Goal: Check status: Check status

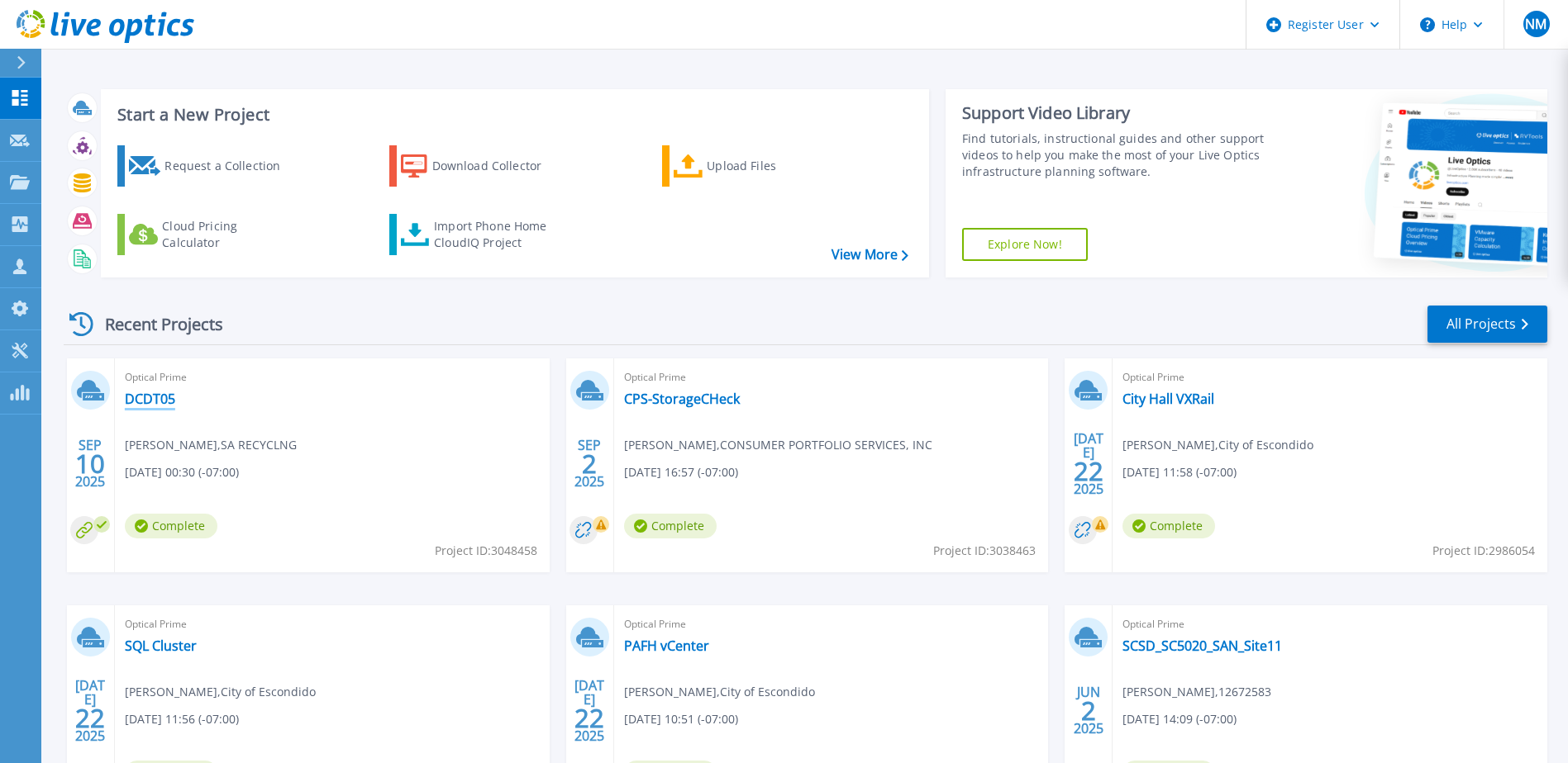
click at [143, 399] on link "DCDT05" at bounding box center [149, 398] width 50 height 17
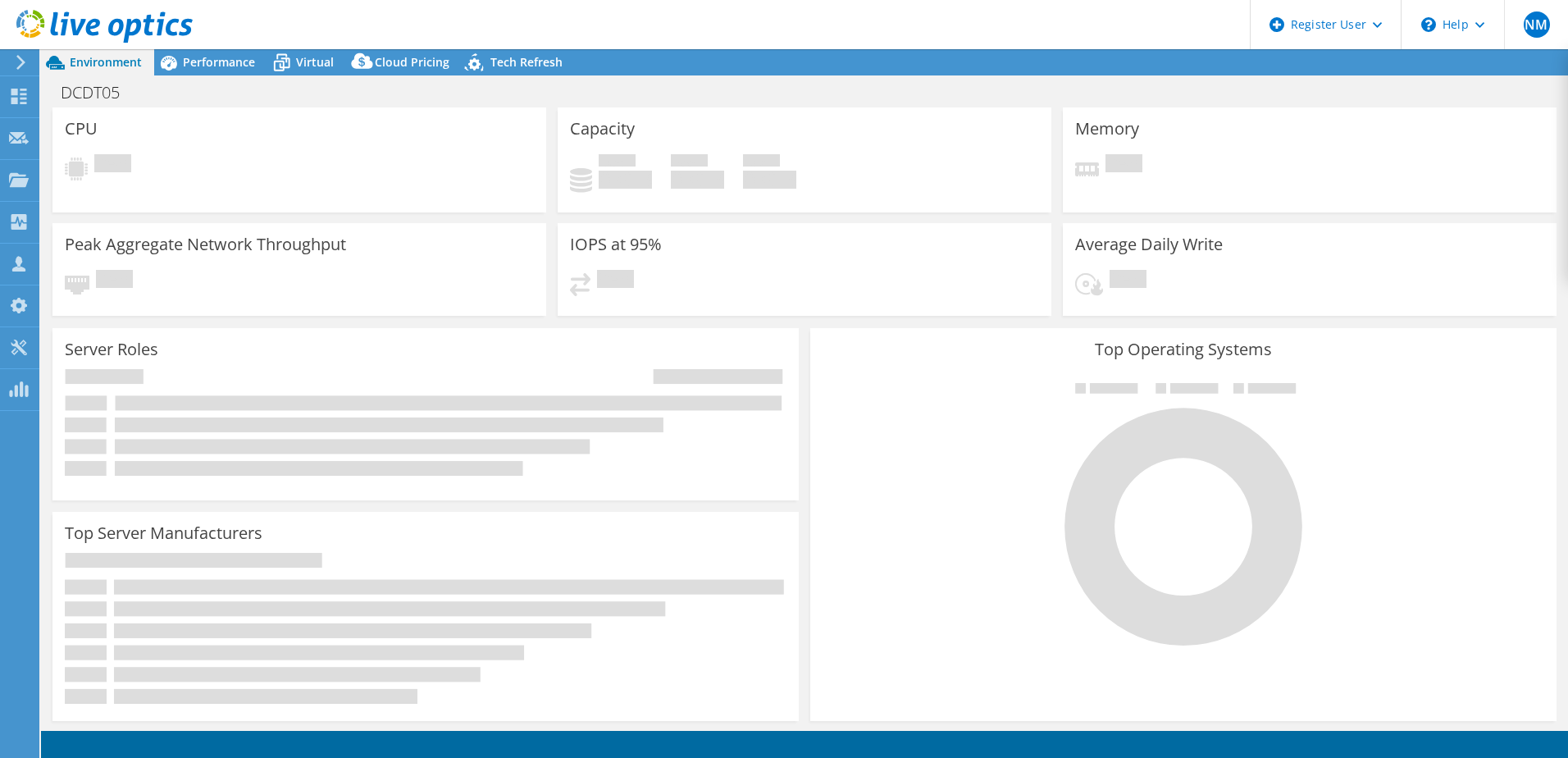
select select "USD"
select select "USWest"
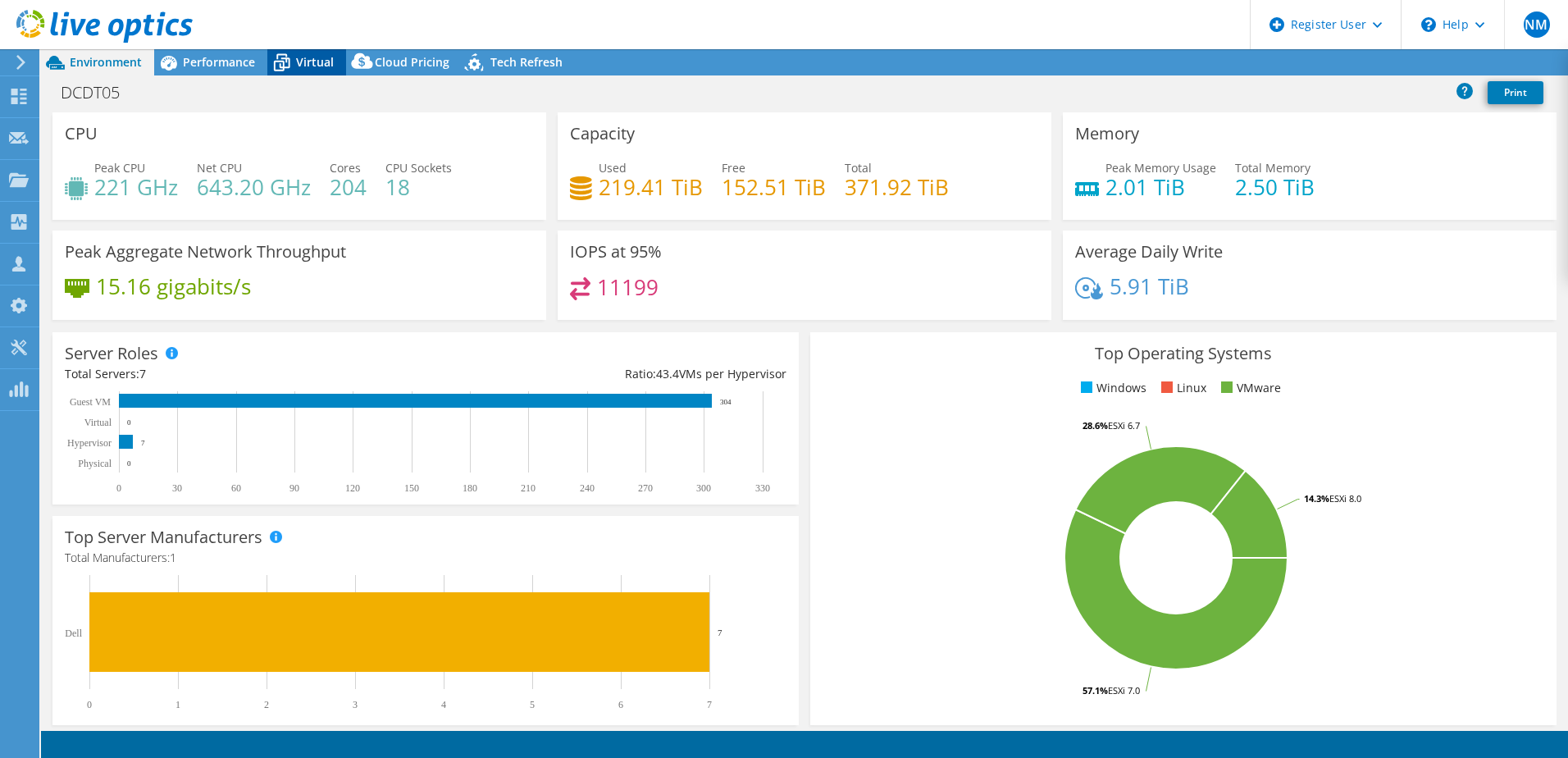
click at [319, 63] on span "Virtual" at bounding box center [315, 62] width 37 height 16
